Goal: Task Accomplishment & Management: Use online tool/utility

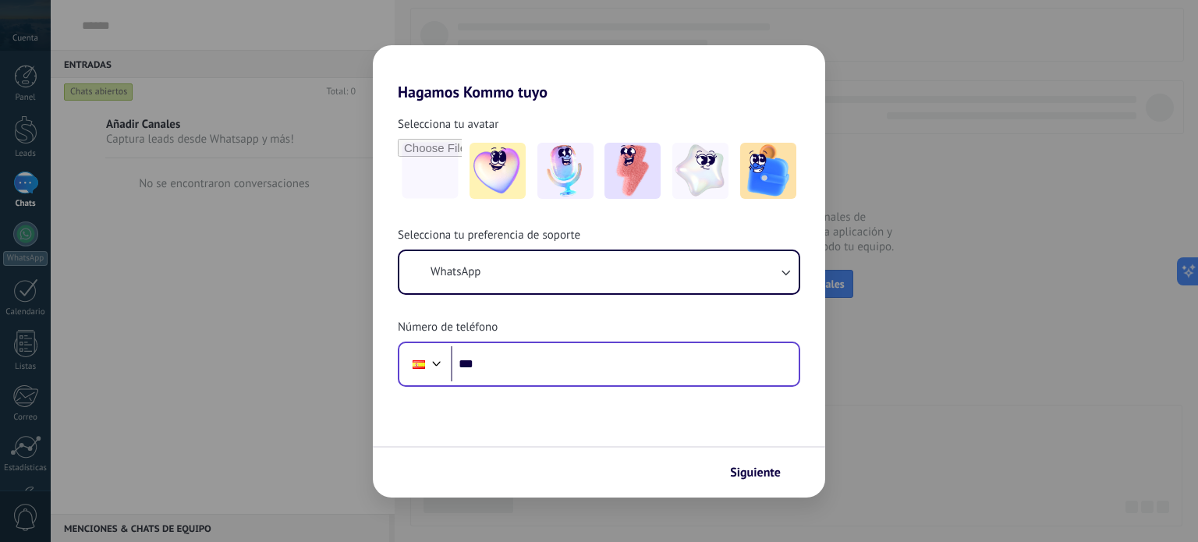
click at [609, 385] on div "Phone ***" at bounding box center [599, 364] width 403 height 45
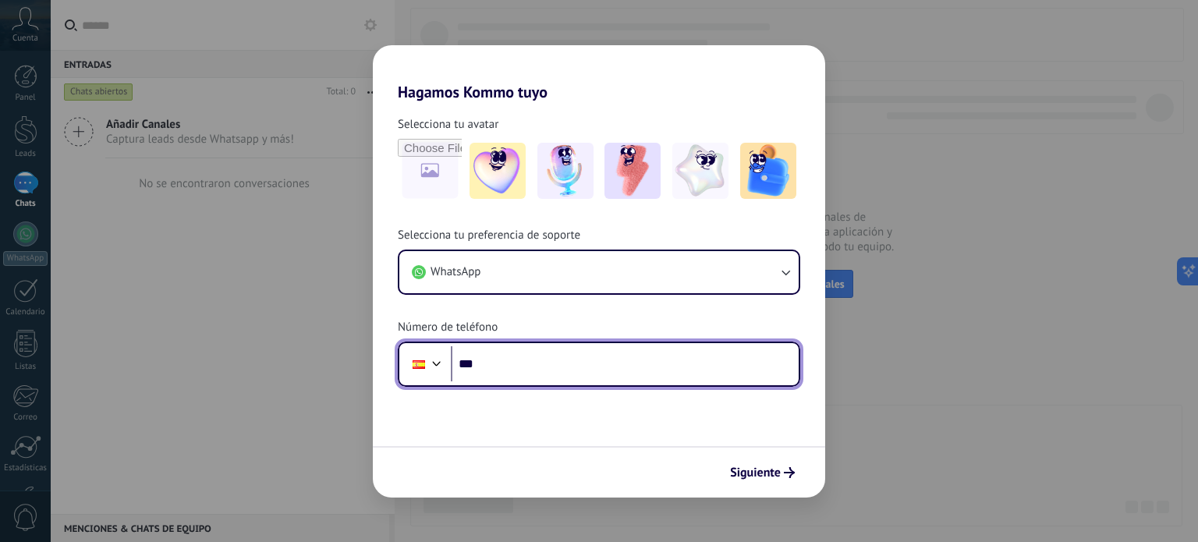
click at [538, 364] on input "***" at bounding box center [625, 364] width 348 height 36
type input "**"
type input "**********"
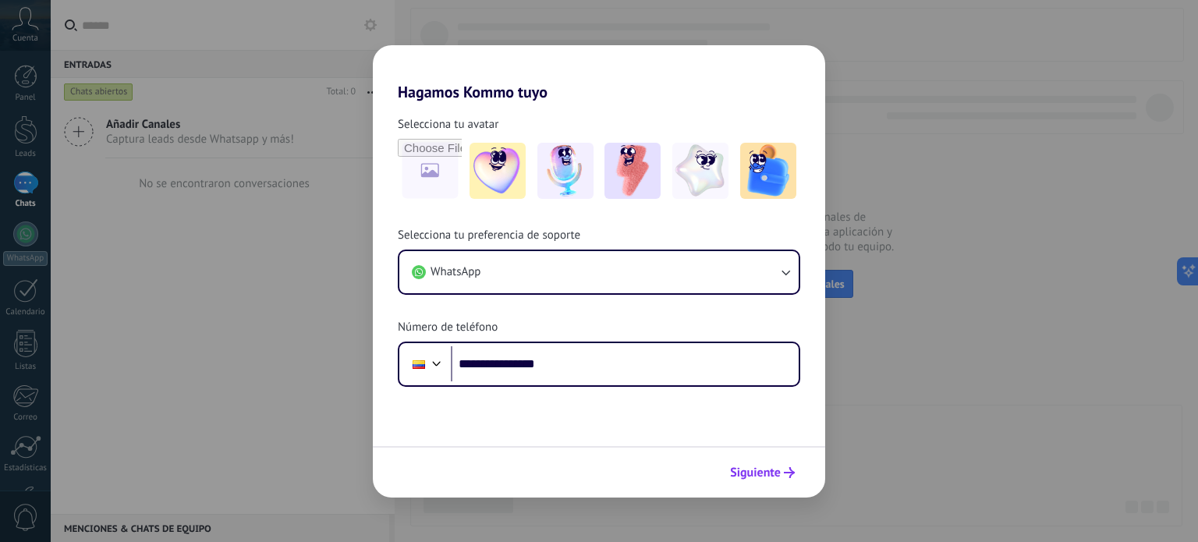
click at [772, 478] on span "Siguiente" at bounding box center [755, 472] width 51 height 11
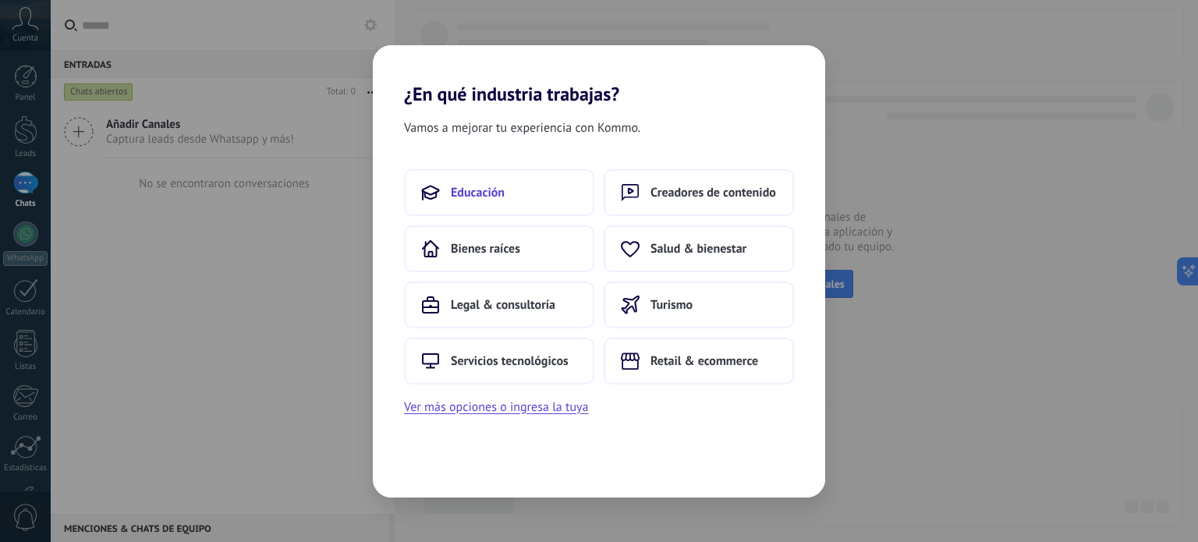
click at [531, 211] on button "Educación" at bounding box center [499, 192] width 190 height 47
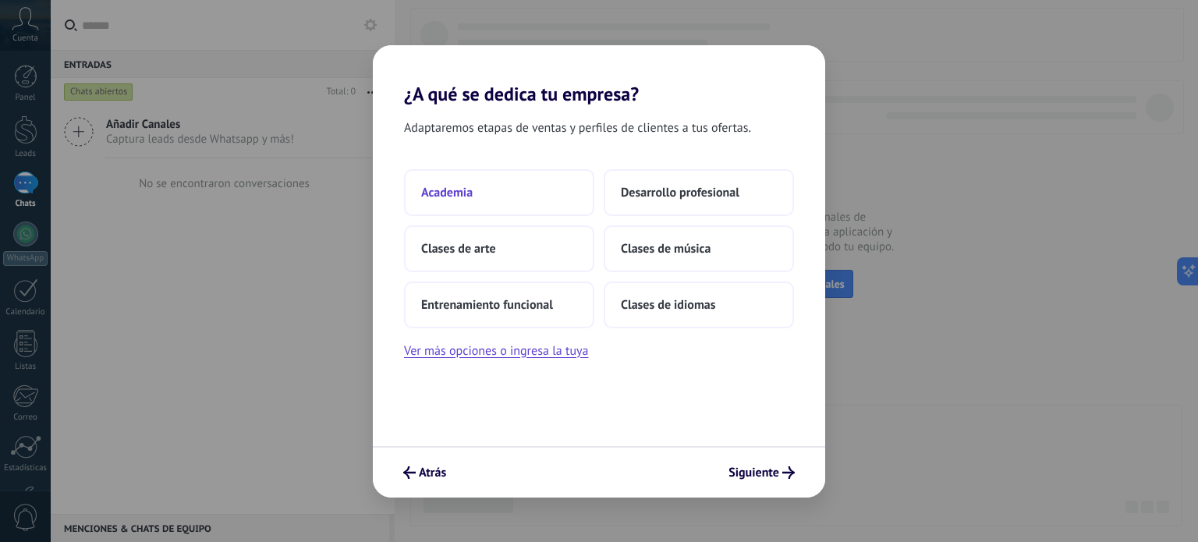
click at [490, 190] on button "Academia" at bounding box center [499, 192] width 190 height 47
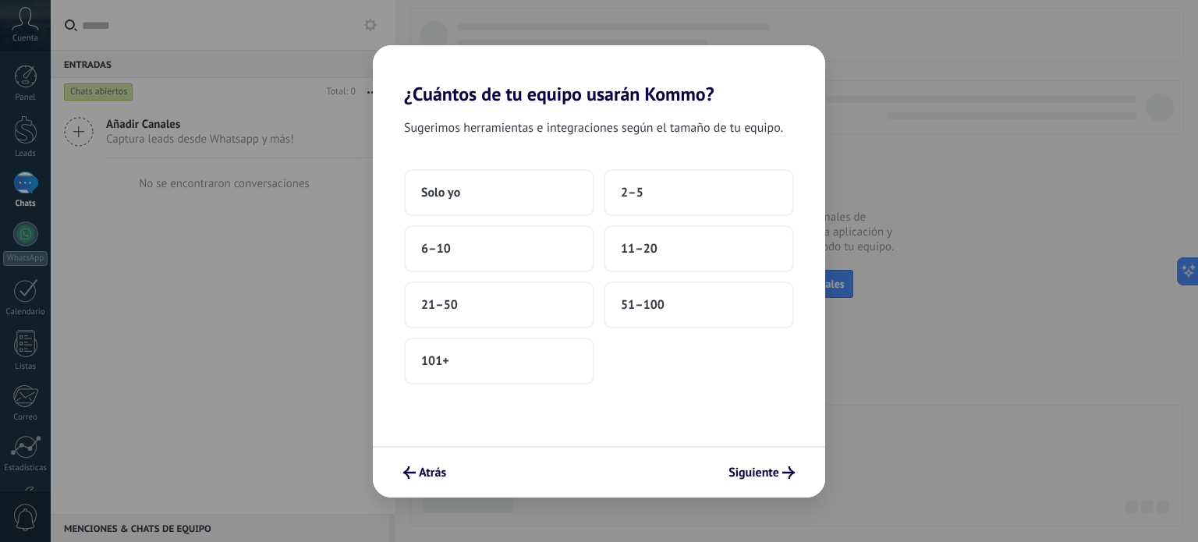
click at [490, 190] on button "Solo yo" at bounding box center [499, 192] width 190 height 47
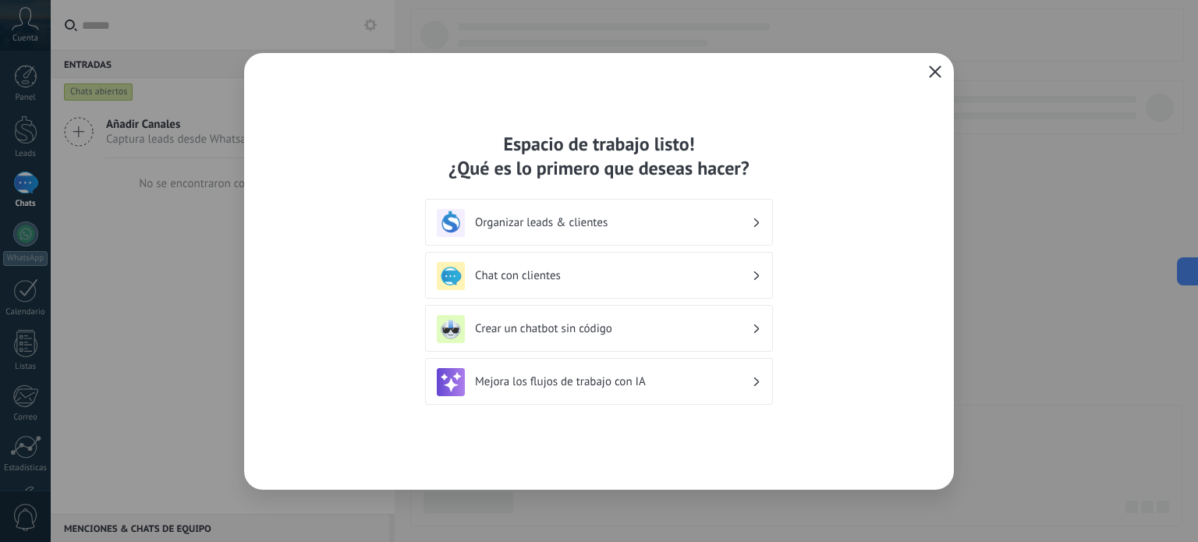
click at [584, 328] on h3 "Crear un chatbot sin código" at bounding box center [613, 328] width 277 height 15
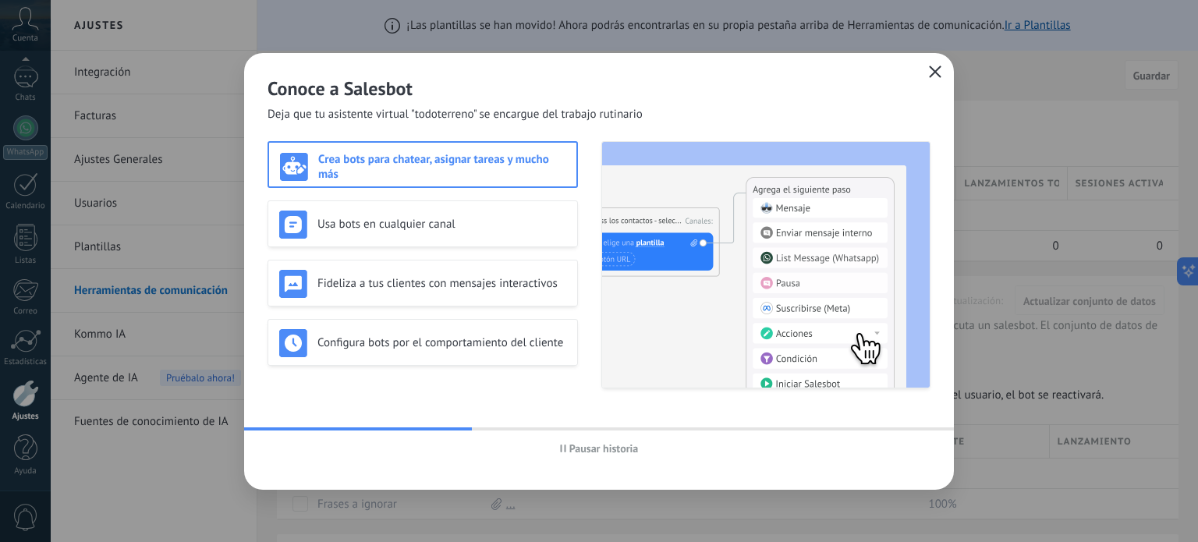
click at [936, 71] on icon "button" at bounding box center [935, 72] width 12 height 12
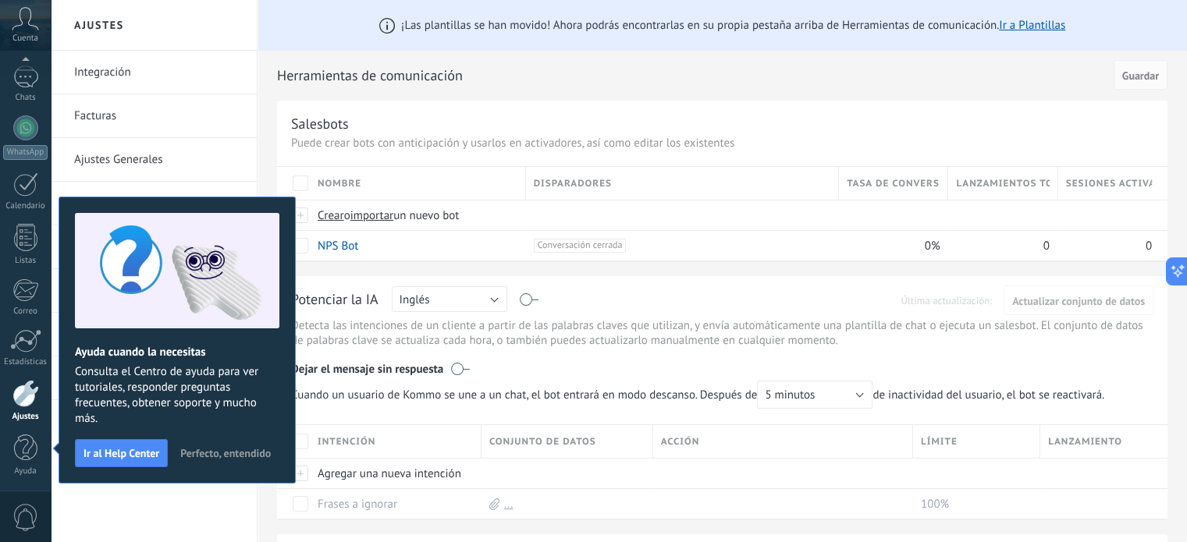
click at [226, 457] on span "Perfecto, entendido" at bounding box center [225, 453] width 91 height 11
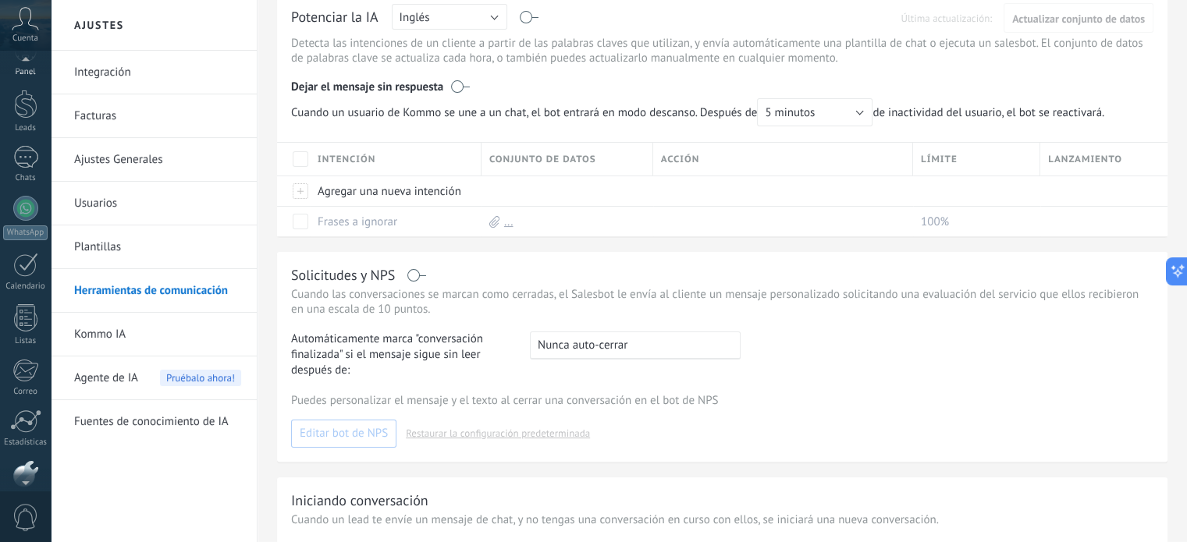
scroll to position [0, 0]
click at [17, 192] on div at bounding box center [25, 183] width 25 height 23
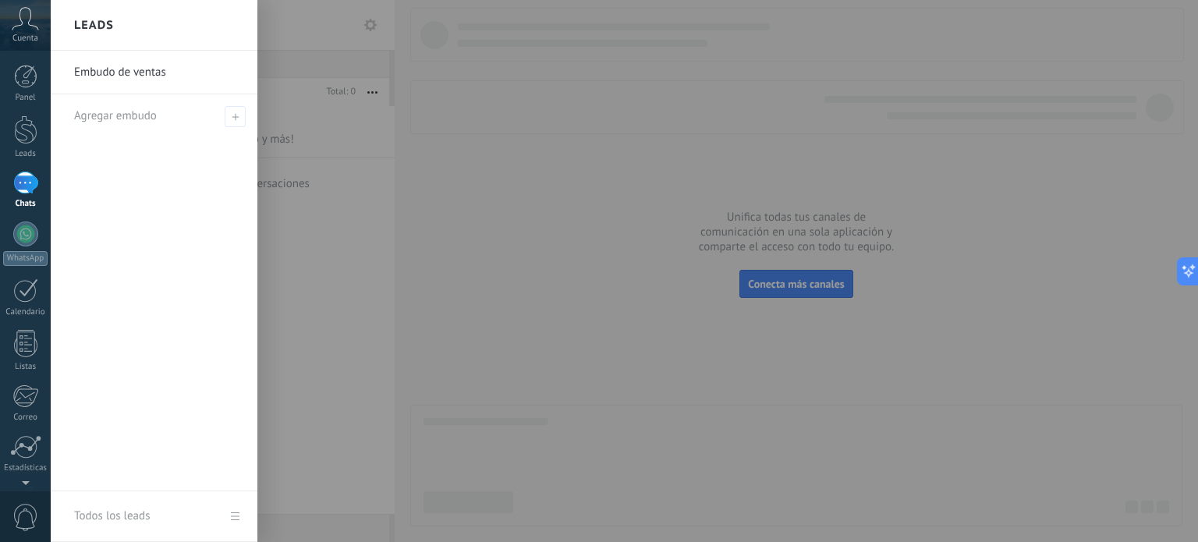
click at [375, 258] on div at bounding box center [650, 271] width 1198 height 542
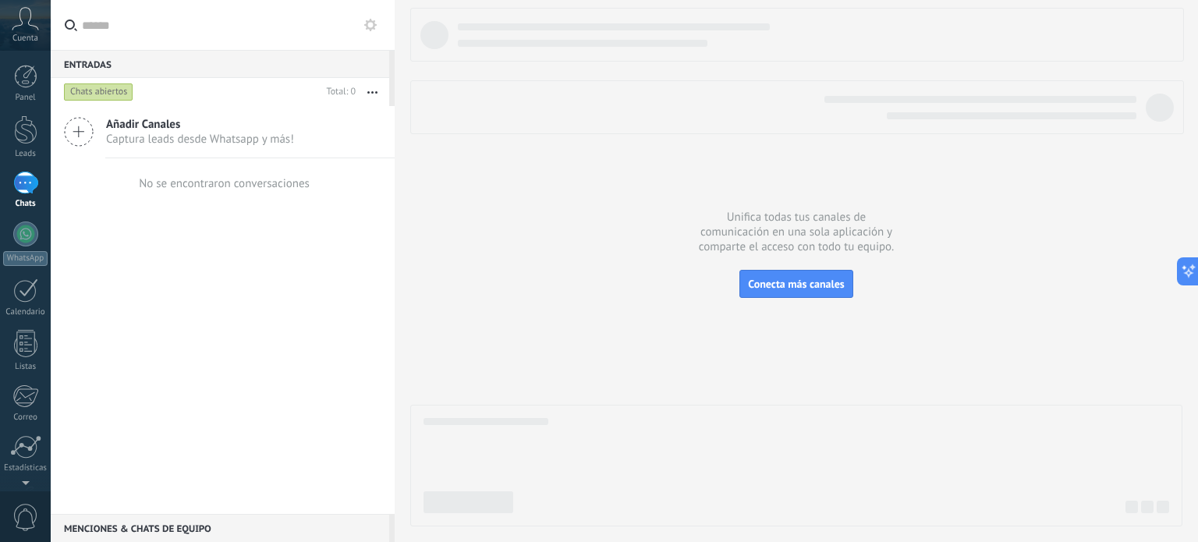
click at [17, 22] on icon at bounding box center [25, 18] width 27 height 23
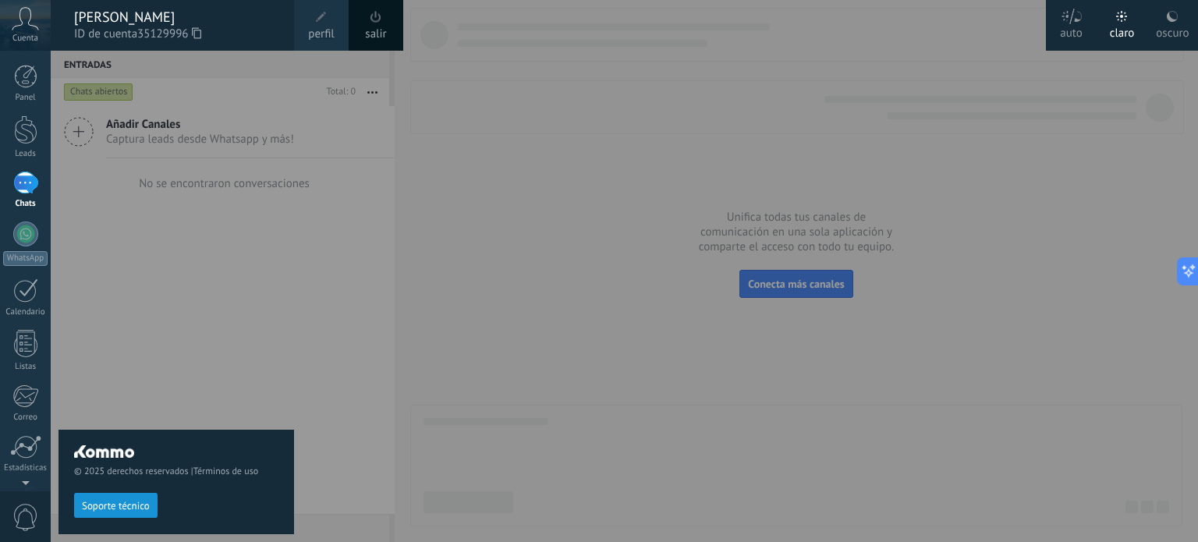
click at [105, 21] on div "[PERSON_NAME]" at bounding box center [176, 17] width 204 height 17
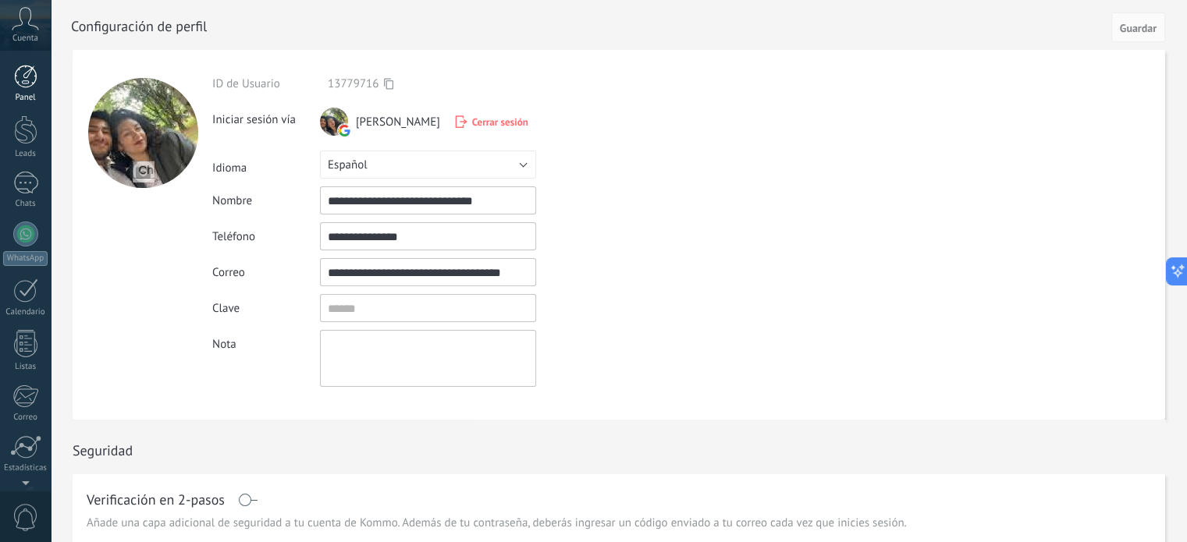
click at [20, 71] on div at bounding box center [25, 76] width 23 height 23
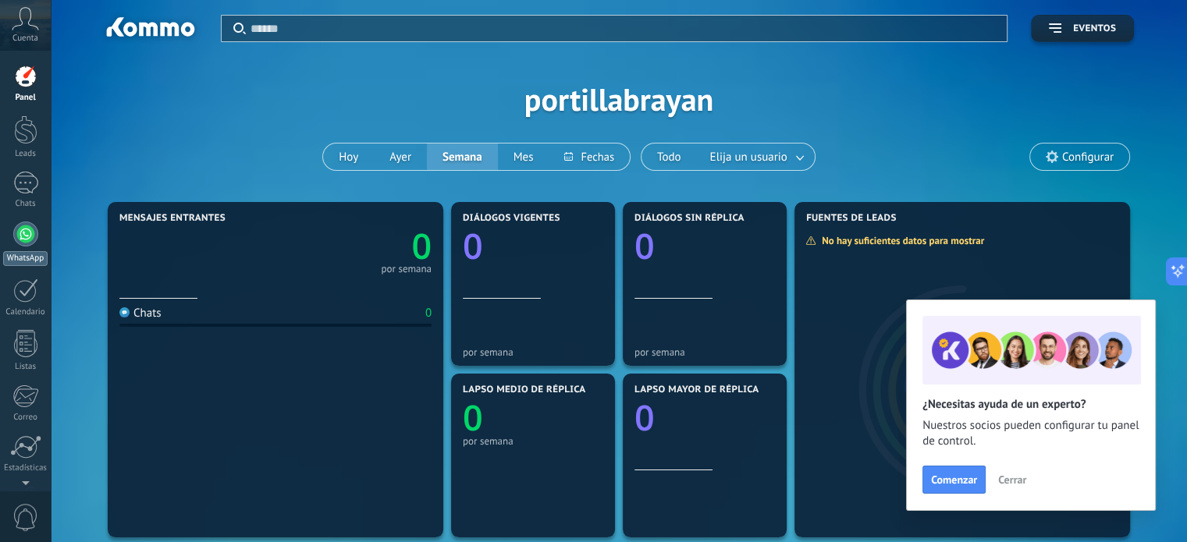
click at [26, 239] on div at bounding box center [25, 234] width 25 height 25
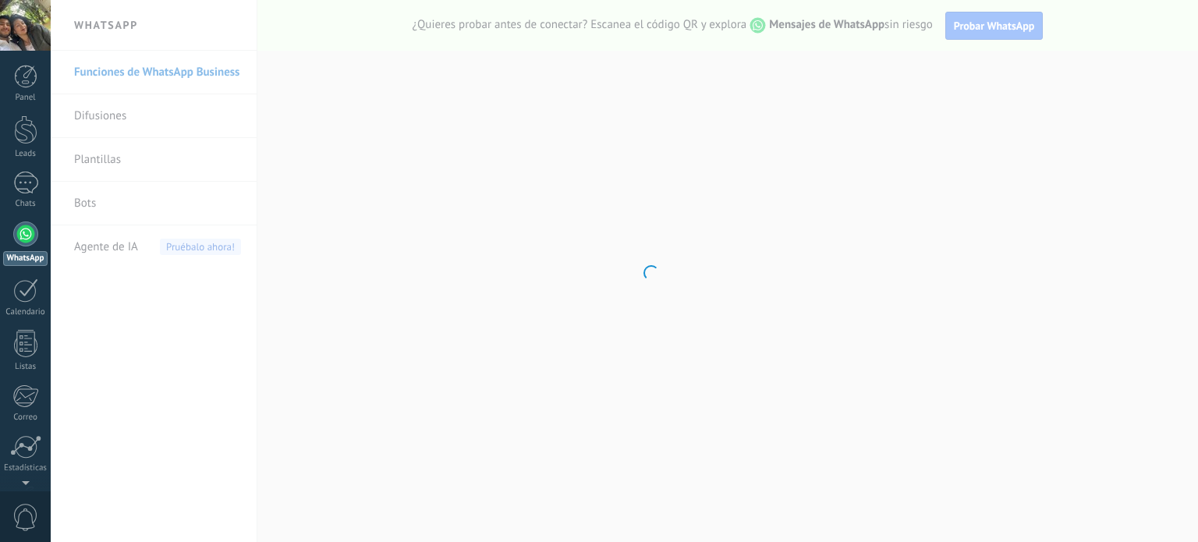
click at [22, 34] on div at bounding box center [25, 25] width 51 height 51
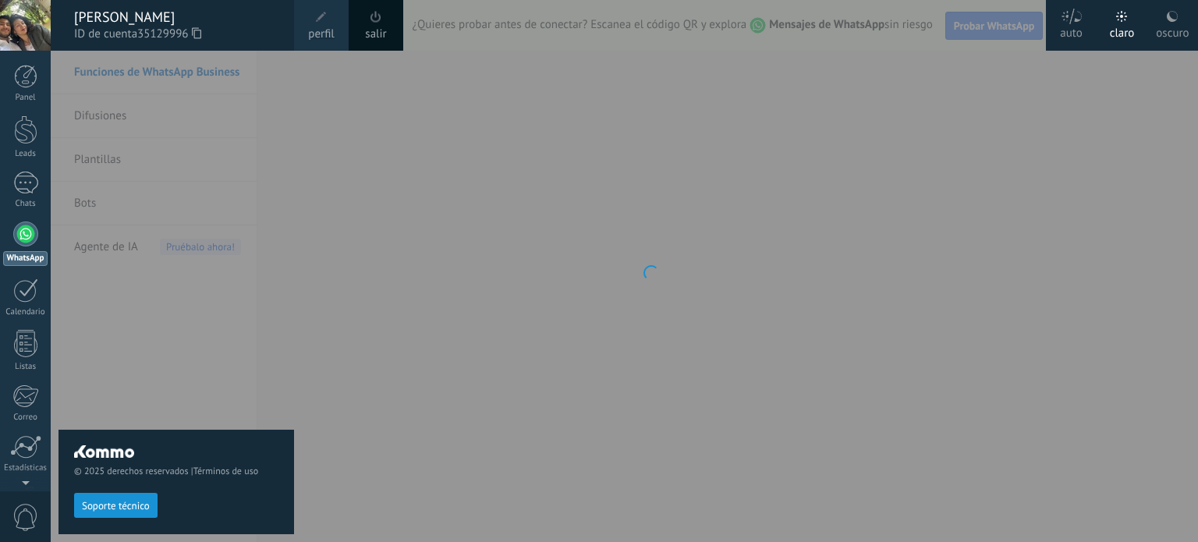
click at [427, 186] on div at bounding box center [650, 271] width 1198 height 542
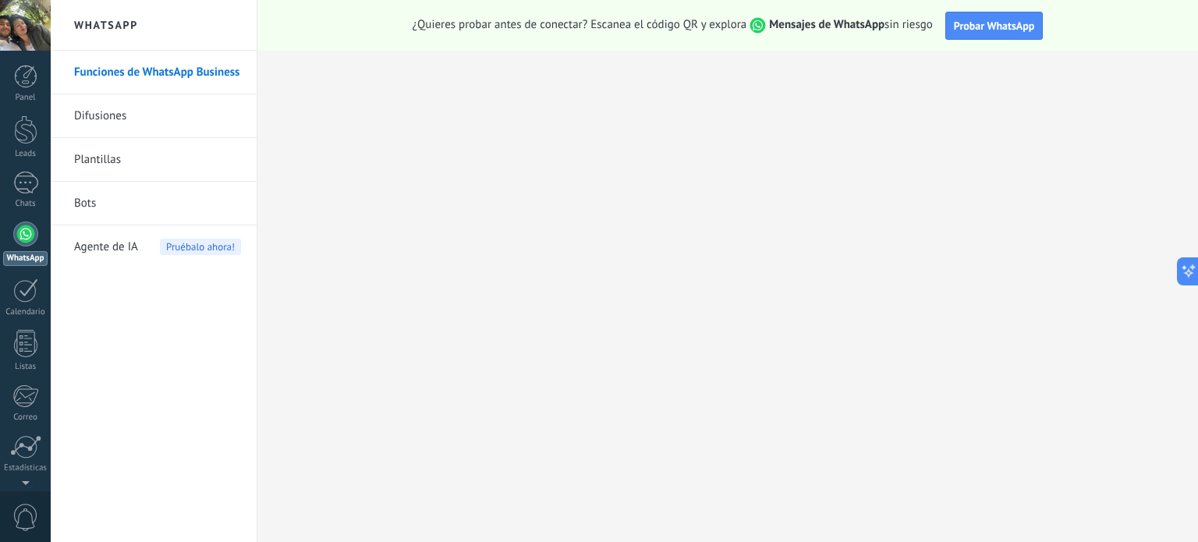
click at [122, 209] on link "Bots" at bounding box center [157, 204] width 167 height 44
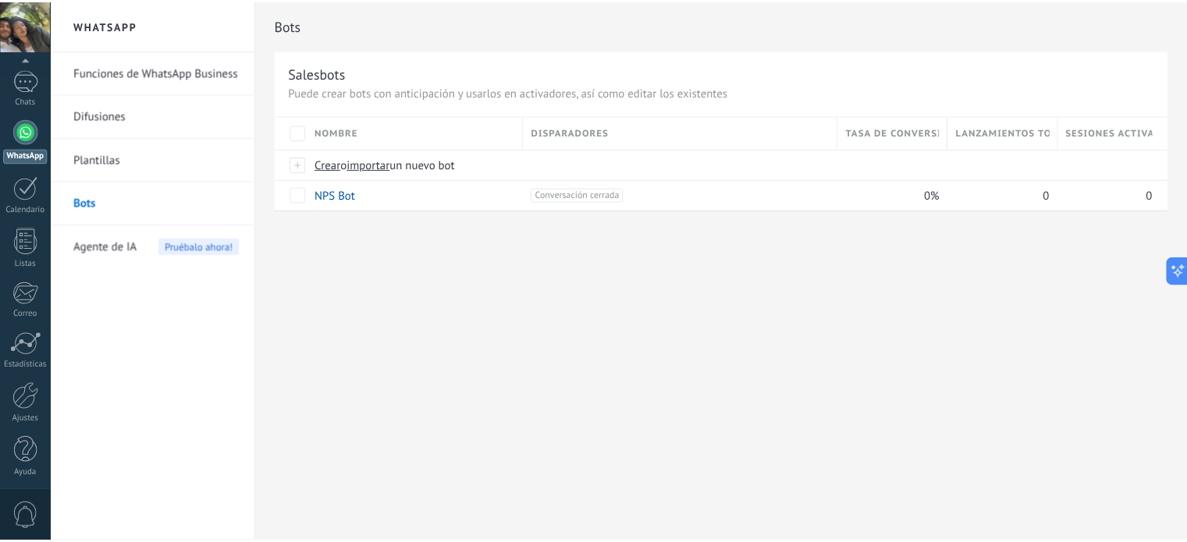
scroll to position [106, 0]
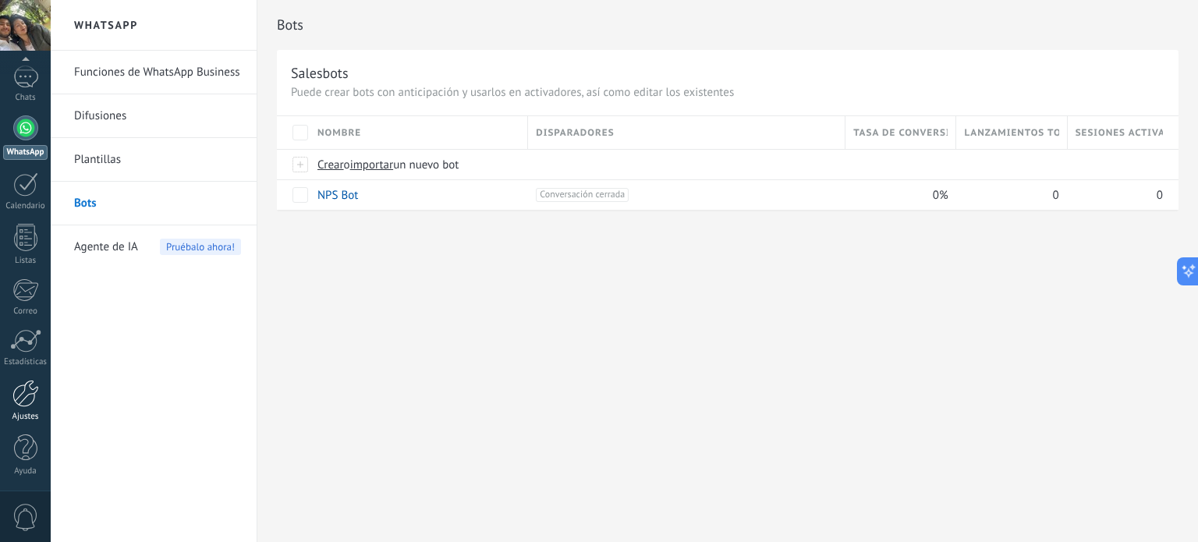
click at [26, 399] on div at bounding box center [25, 393] width 27 height 27
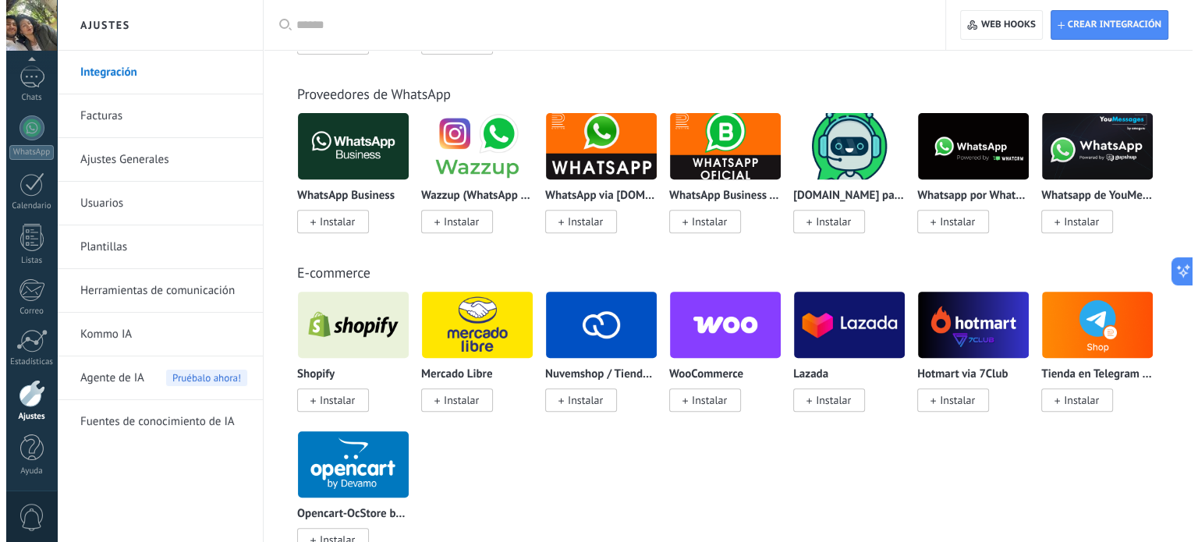
scroll to position [607, 0]
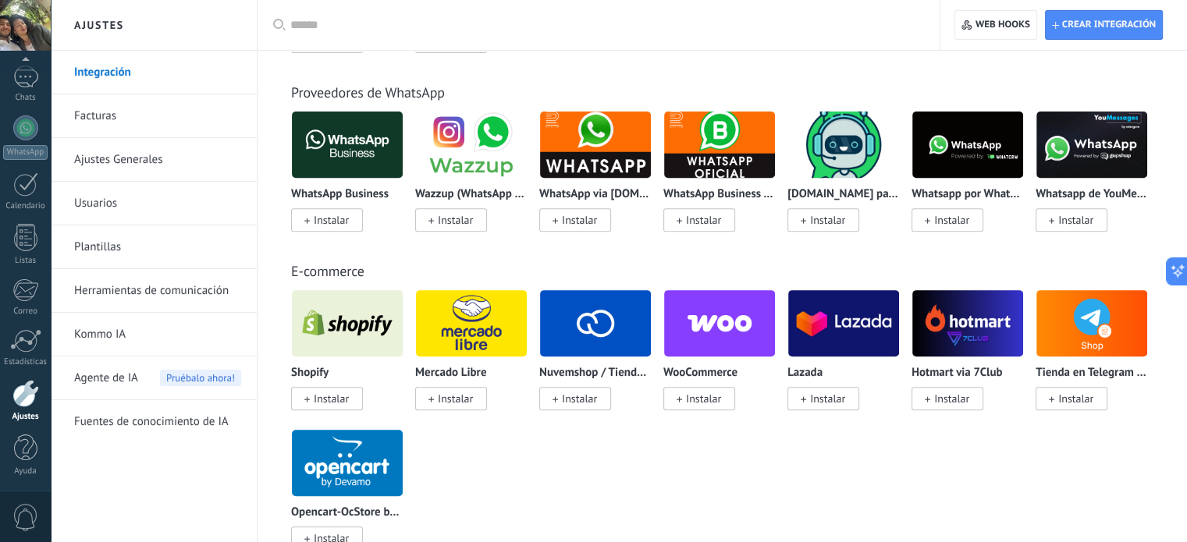
click at [356, 165] on img at bounding box center [347, 145] width 111 height 76
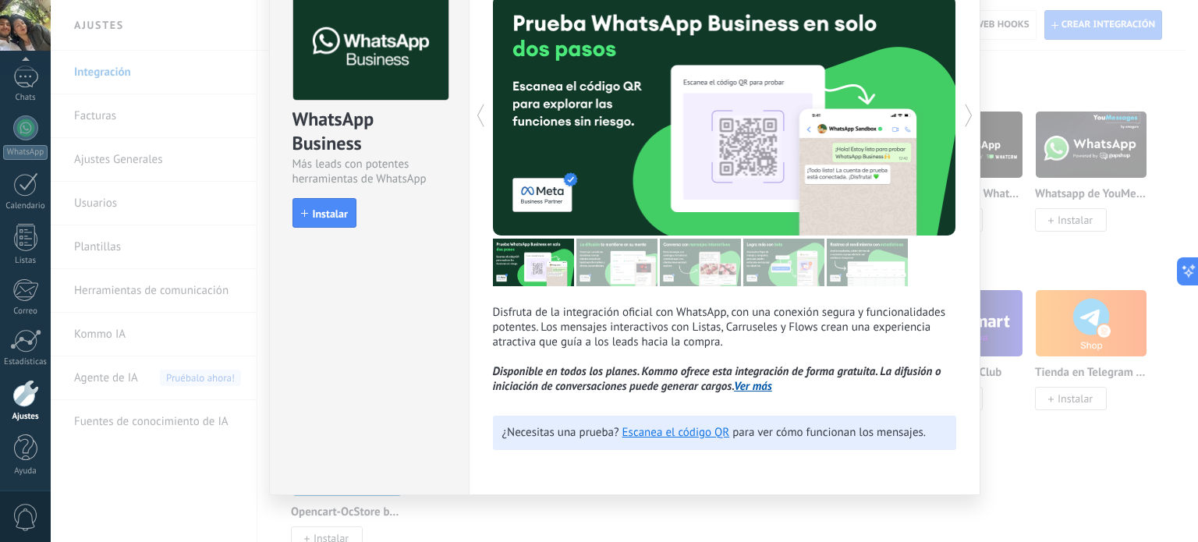
scroll to position [95, 0]
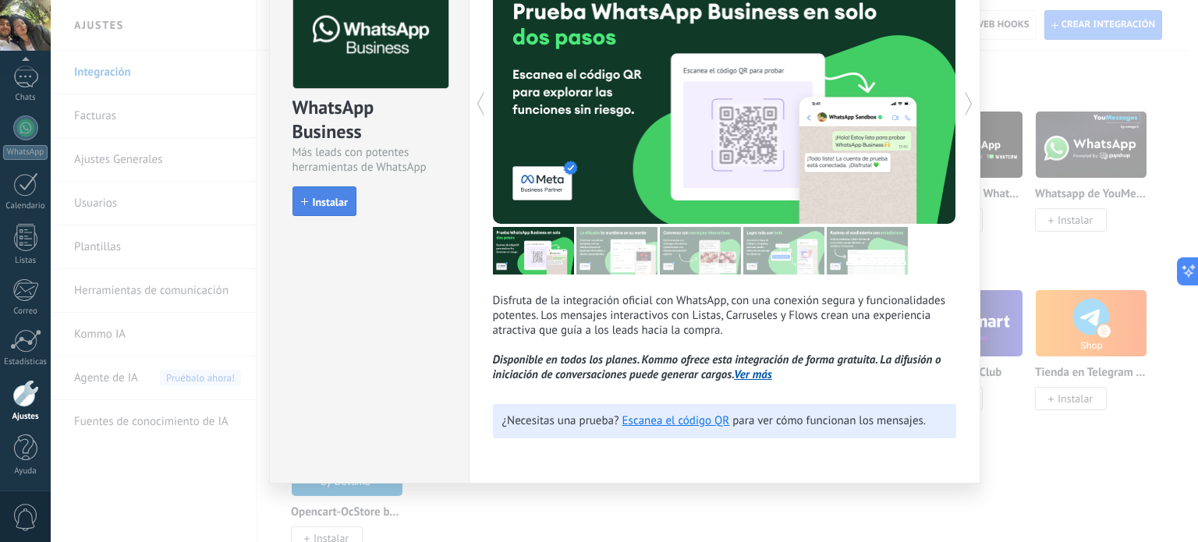
click at [343, 211] on button "Instalar" at bounding box center [325, 201] width 64 height 30
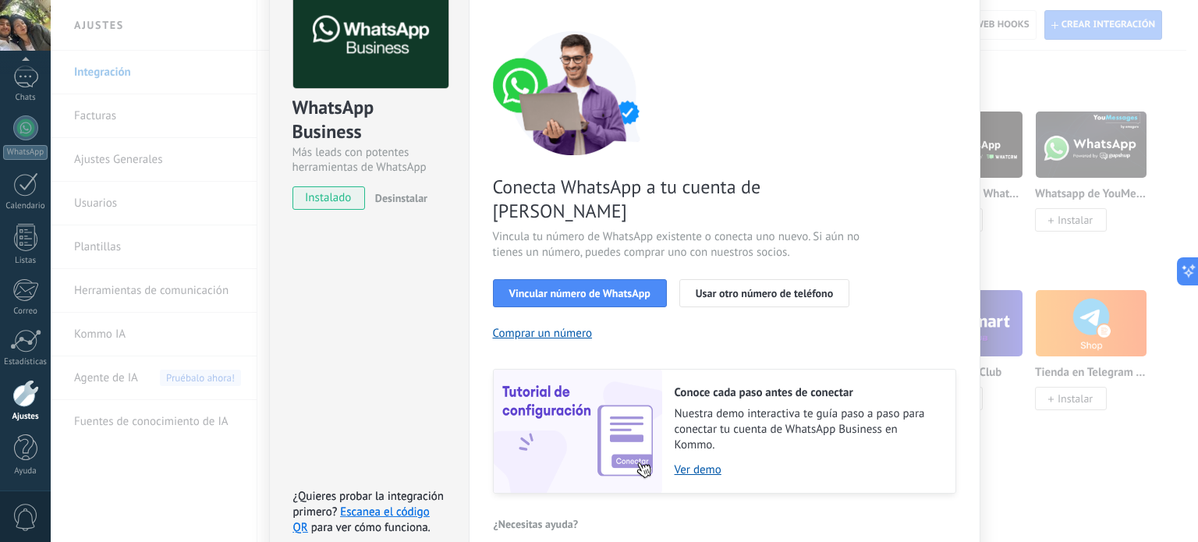
scroll to position [150, 0]
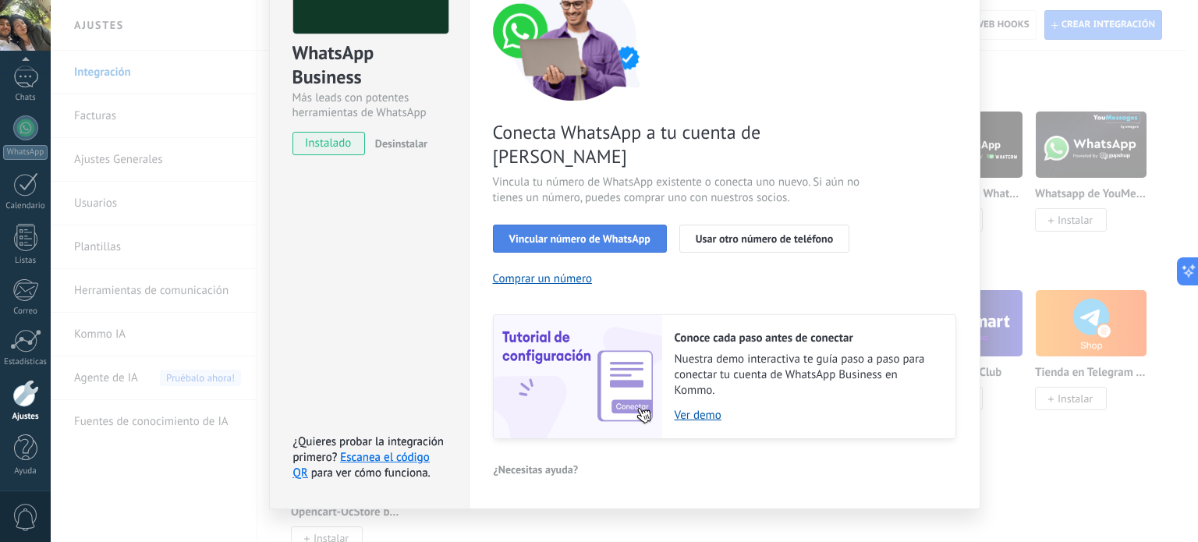
click at [630, 233] on span "Vincular número de WhatsApp" at bounding box center [579, 238] width 141 height 11
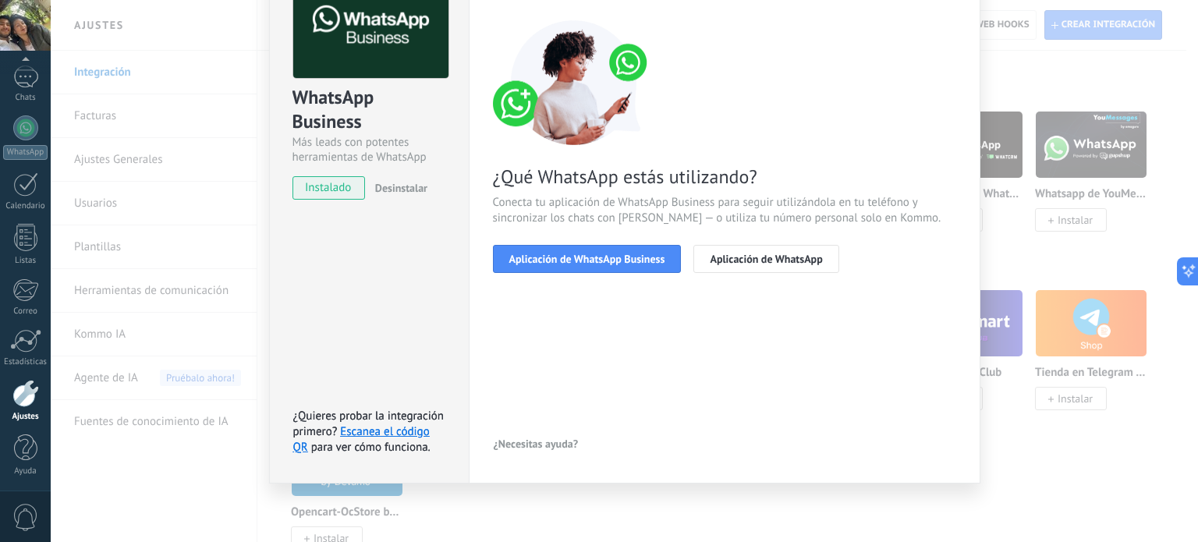
scroll to position [105, 0]
click at [721, 256] on span "Aplicación de WhatsApp" at bounding box center [766, 259] width 112 height 11
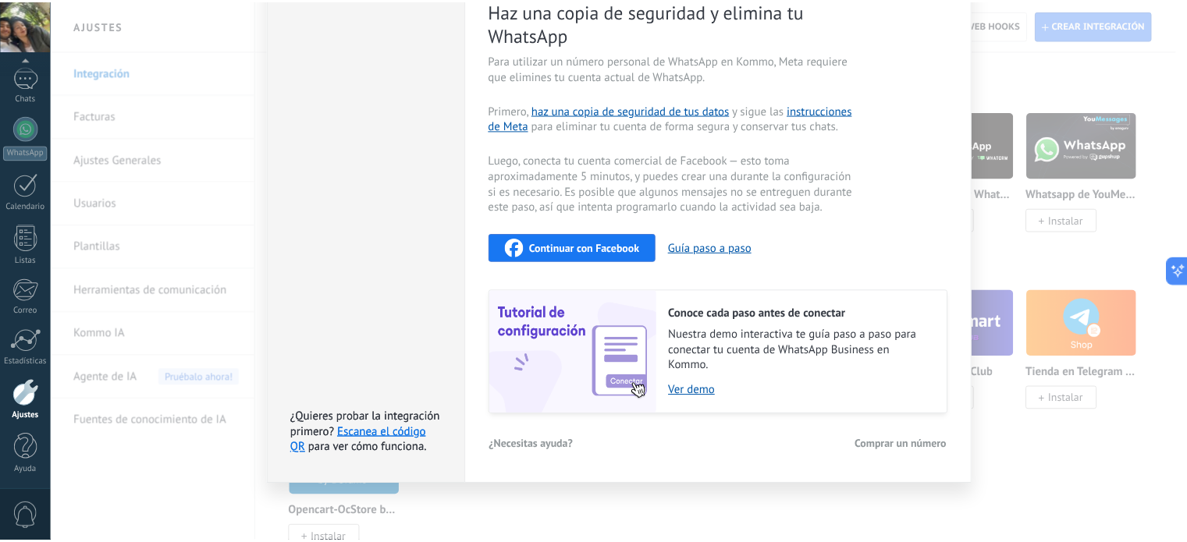
scroll to position [0, 0]
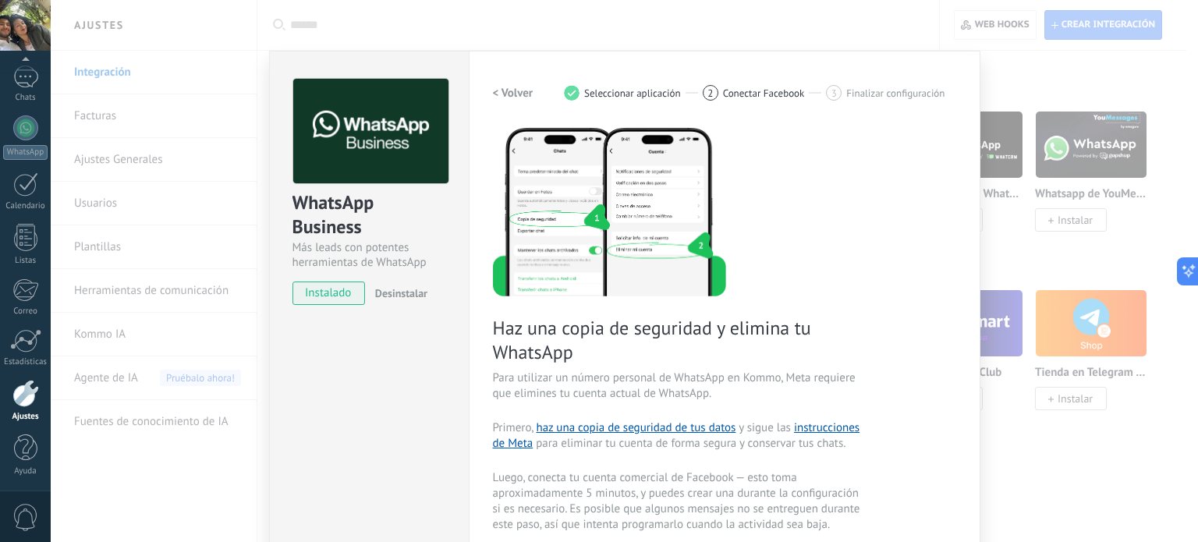
click at [147, 72] on div "WhatsApp Business Más leads con potentes herramientas de WhatsApp instalado Des…" at bounding box center [625, 271] width 1148 height 542
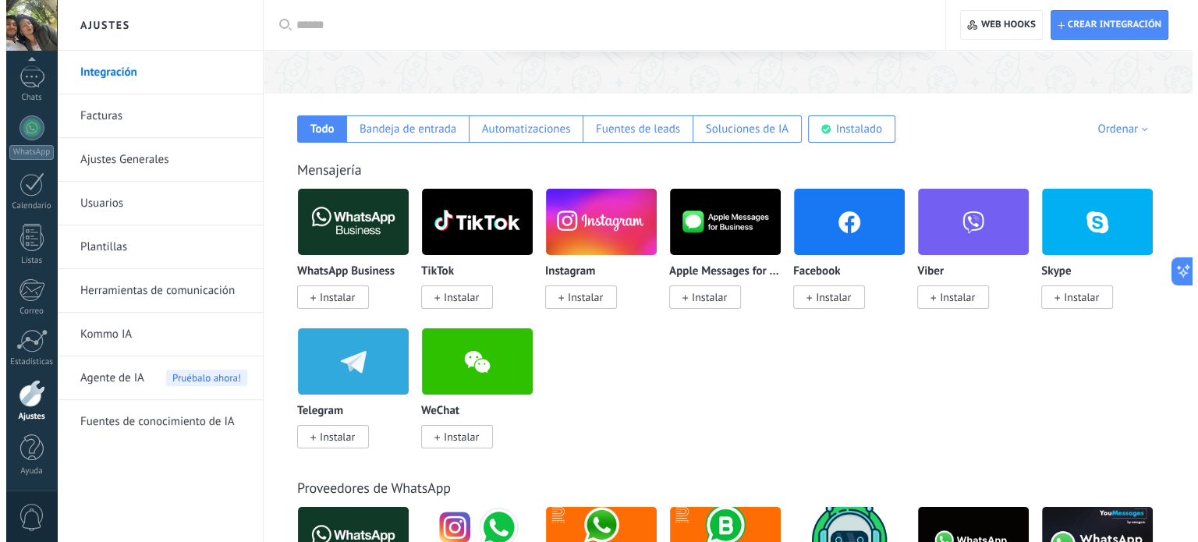
scroll to position [283, 0]
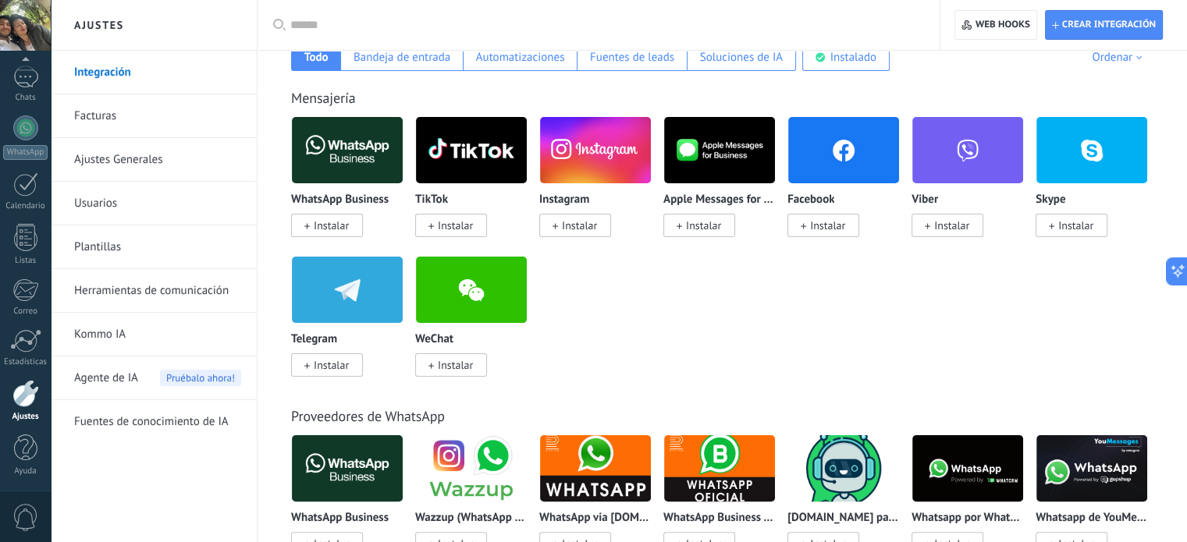
click at [343, 158] on img at bounding box center [347, 150] width 111 height 76
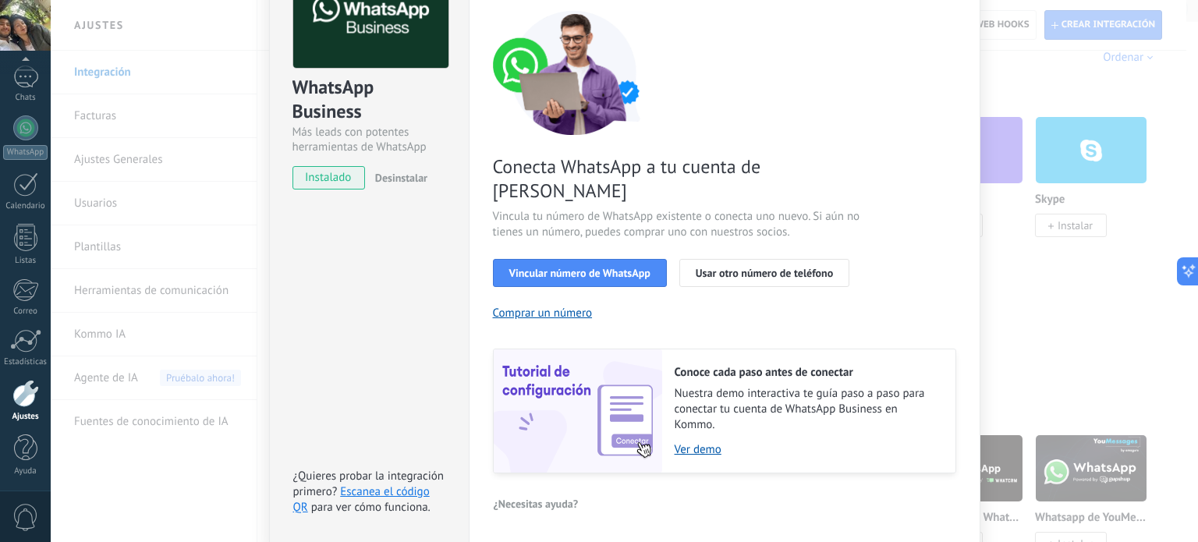
scroll to position [150, 0]
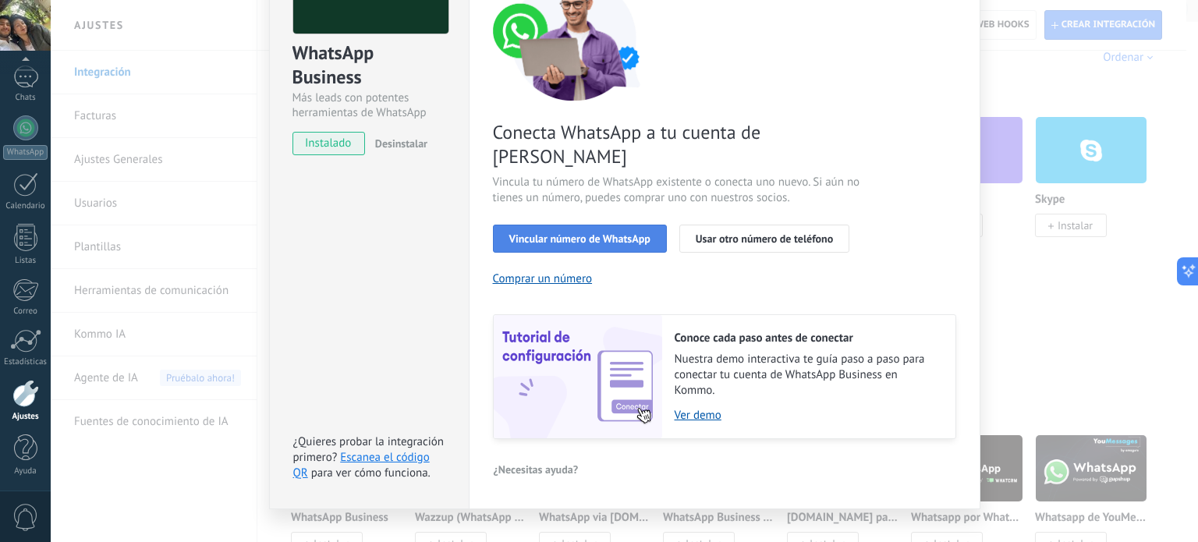
click at [618, 233] on span "Vincular número de WhatsApp" at bounding box center [579, 238] width 141 height 11
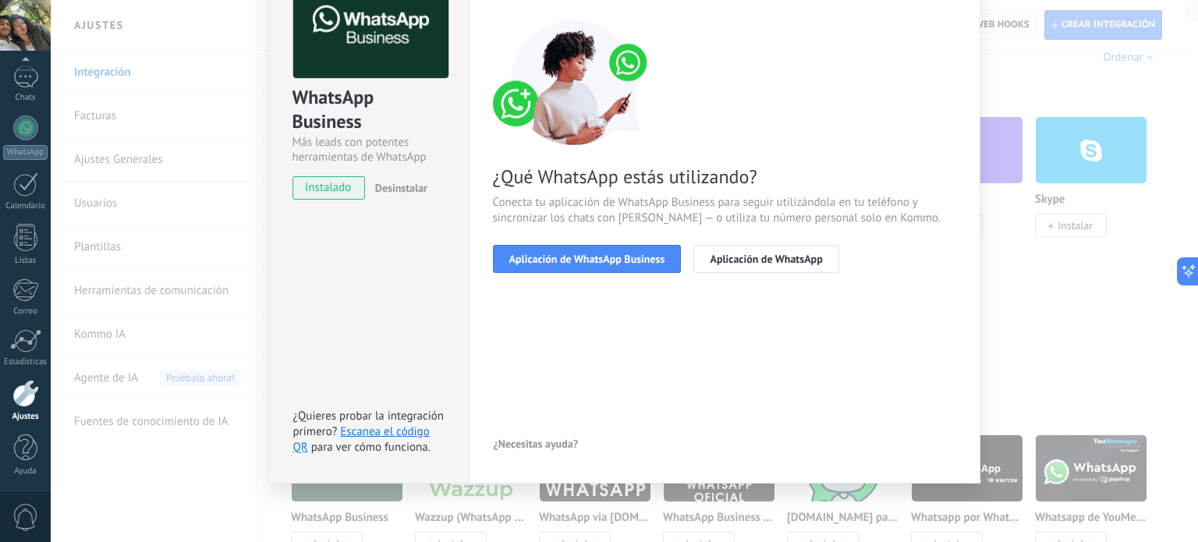
scroll to position [105, 0]
click at [724, 258] on span "Aplicación de WhatsApp" at bounding box center [766, 259] width 112 height 11
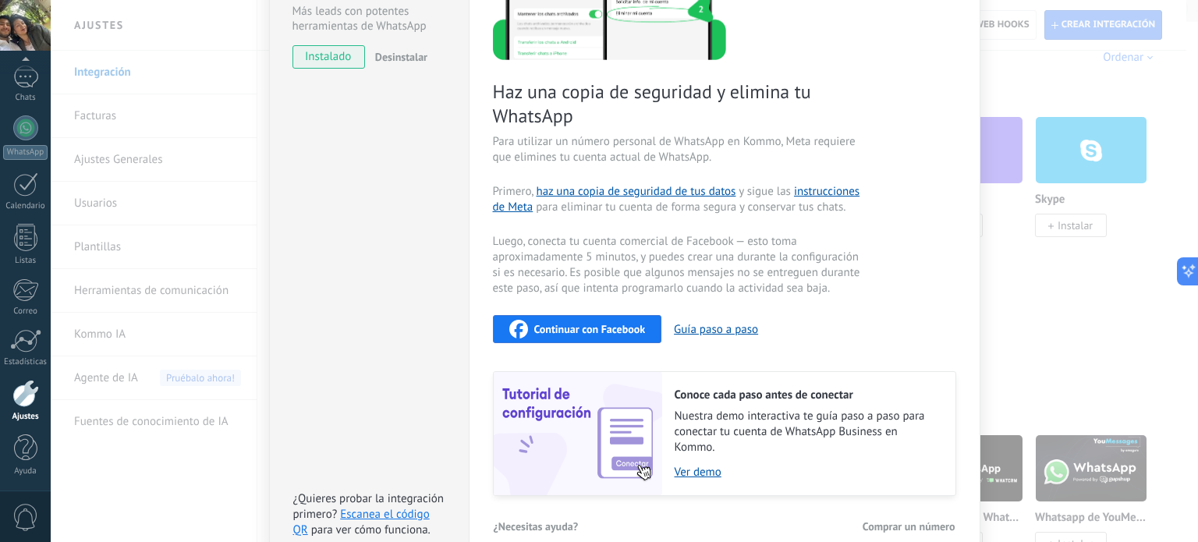
scroll to position [318, 0]
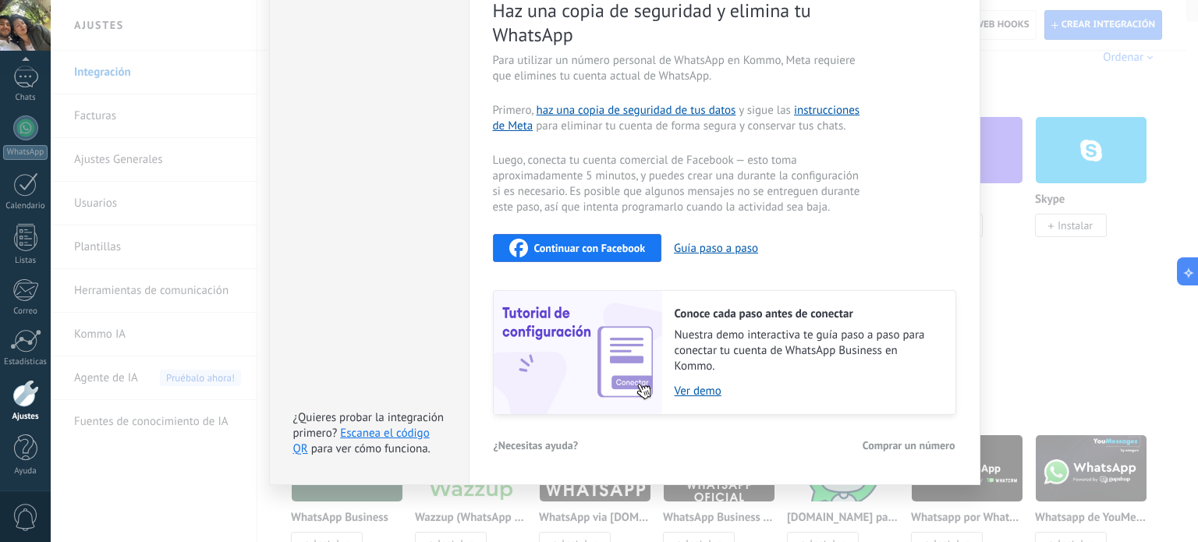
click at [424, 321] on div "WhatsApp Business Más leads con potentes herramientas de WhatsApp instalado Des…" at bounding box center [369, 109] width 200 height 752
click at [156, 139] on div "WhatsApp Business Más leads con potentes herramientas de WhatsApp instalado Des…" at bounding box center [625, 271] width 1148 height 542
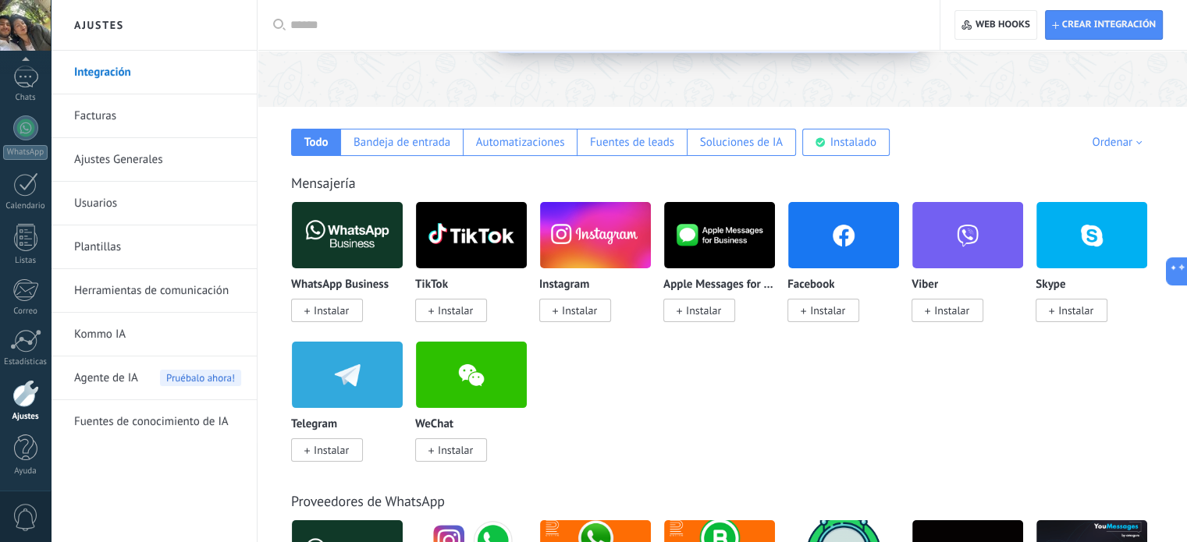
scroll to position [0, 0]
